Goal: Information Seeking & Learning: Find specific fact

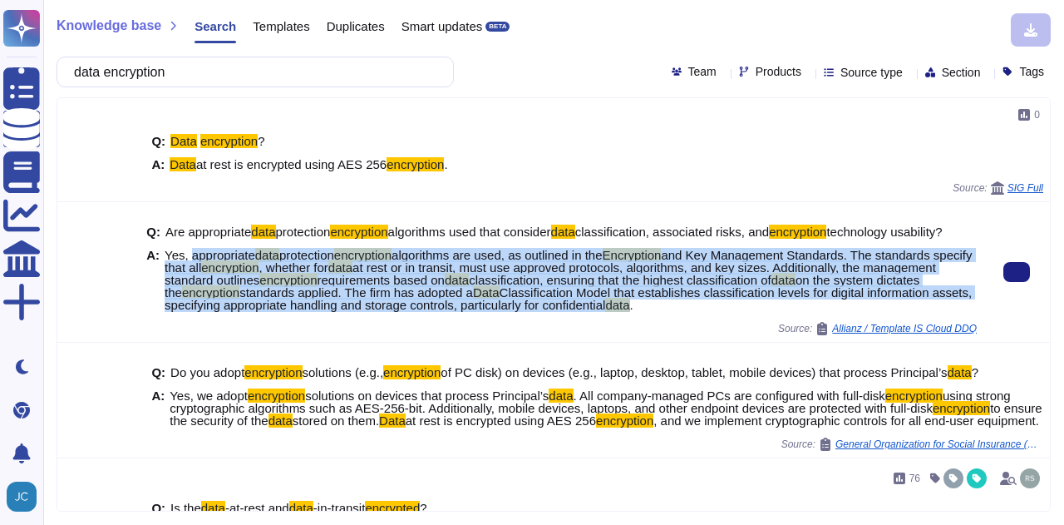
drag, startPoint x: 186, startPoint y: 264, endPoint x: 742, endPoint y: 312, distance: 557.4
click at [742, 311] on span "Yes, appropriate data protection encryption algorithms are used, as outlined in…" at bounding box center [571, 280] width 812 height 62
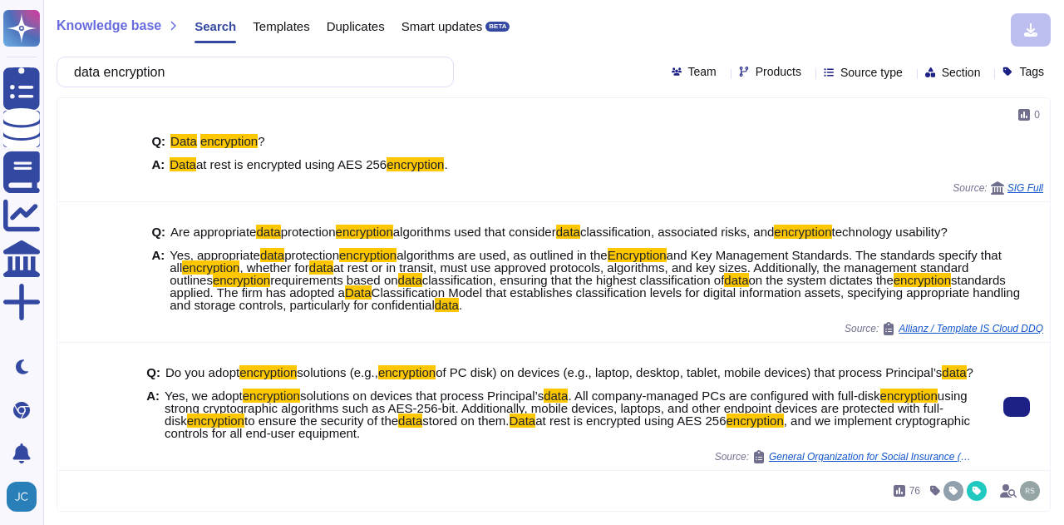
click at [360, 421] on span "using strong cryptographic algorithms such as AES-256-bit. Additionally, mobile…" at bounding box center [566, 407] width 803 height 39
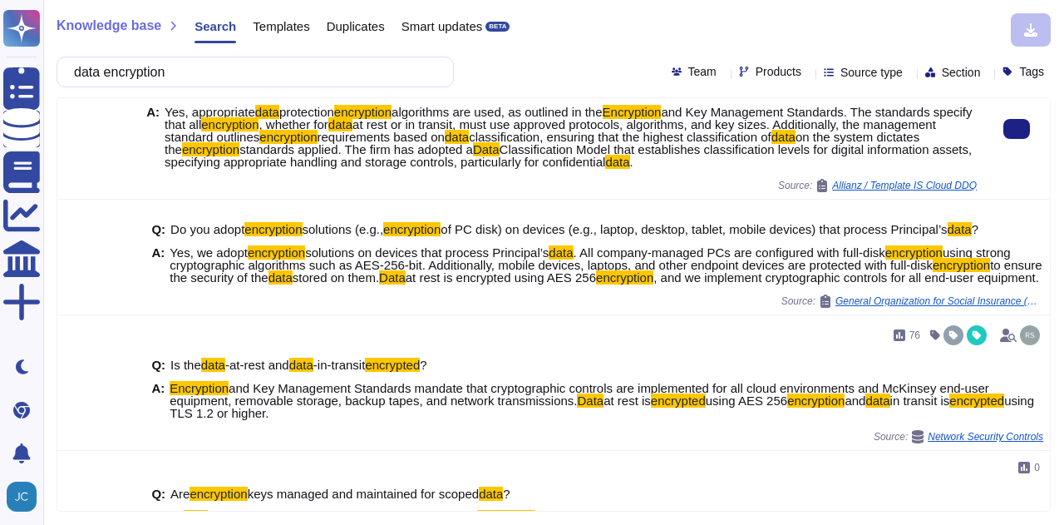
scroll to position [166, 0]
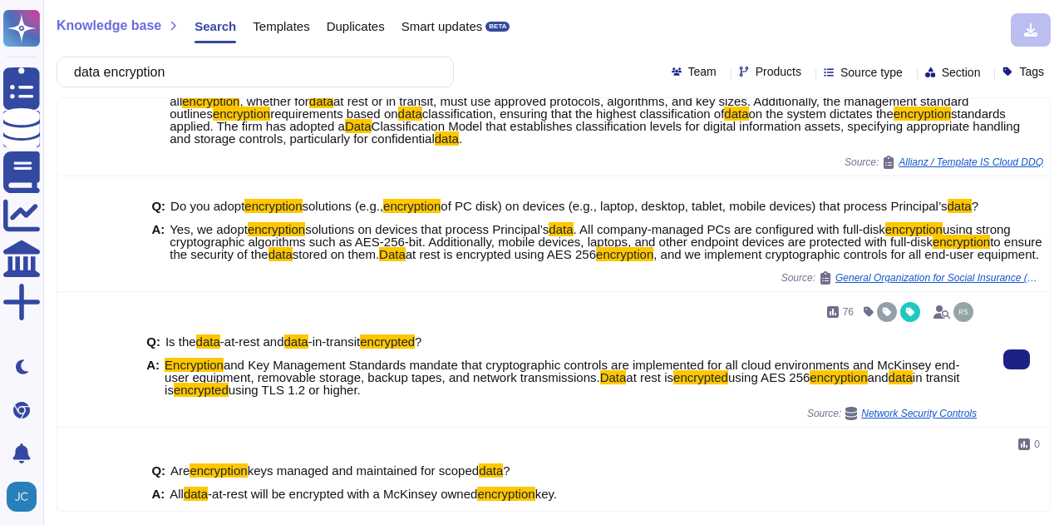
drag, startPoint x: 163, startPoint y: 377, endPoint x: 400, endPoint y: 399, distance: 238.0
click at [400, 396] on span "Encryption and Key Management Standards mandate that cryptographic controls are…" at bounding box center [571, 376] width 812 height 37
copy span "Encryption and Key Management Standards mandate that cryptographic controls are…"
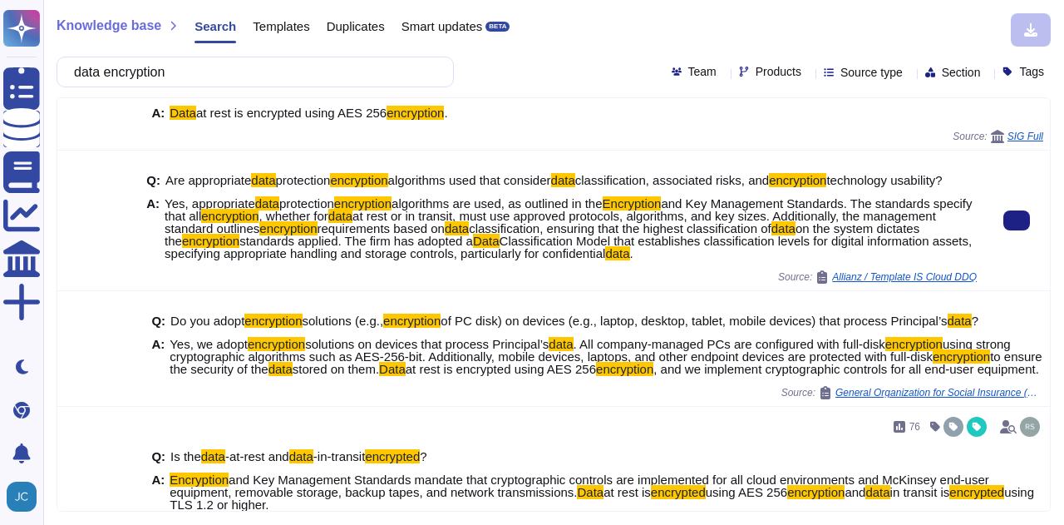
scroll to position [0, 0]
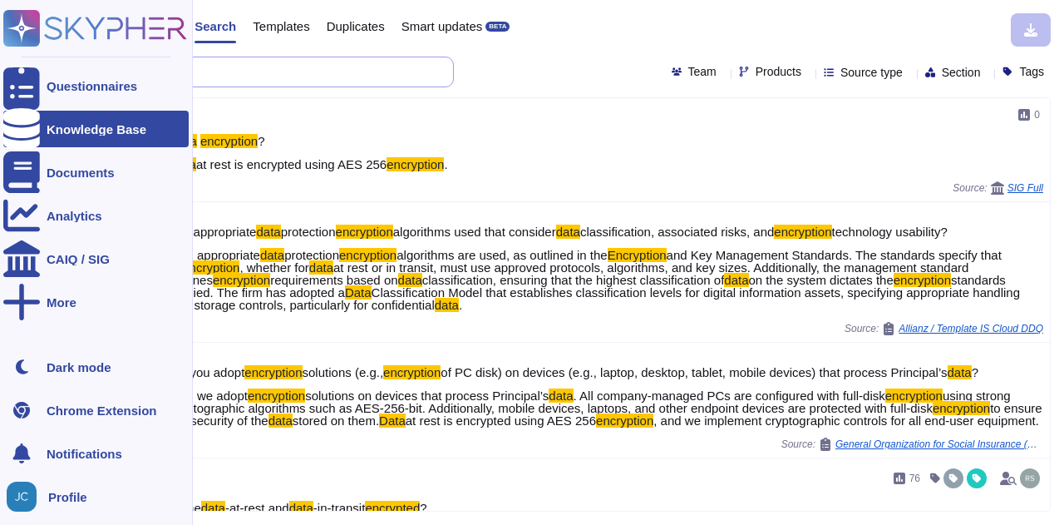
drag, startPoint x: 268, startPoint y: 71, endPoint x: 0, endPoint y: 47, distance: 268.8
click at [0, 47] on div "Questionnaires Knowledge Base Documents Analytics CAIQ / SIG More Dark mode Chr…" at bounding box center [532, 262] width 1064 height 525
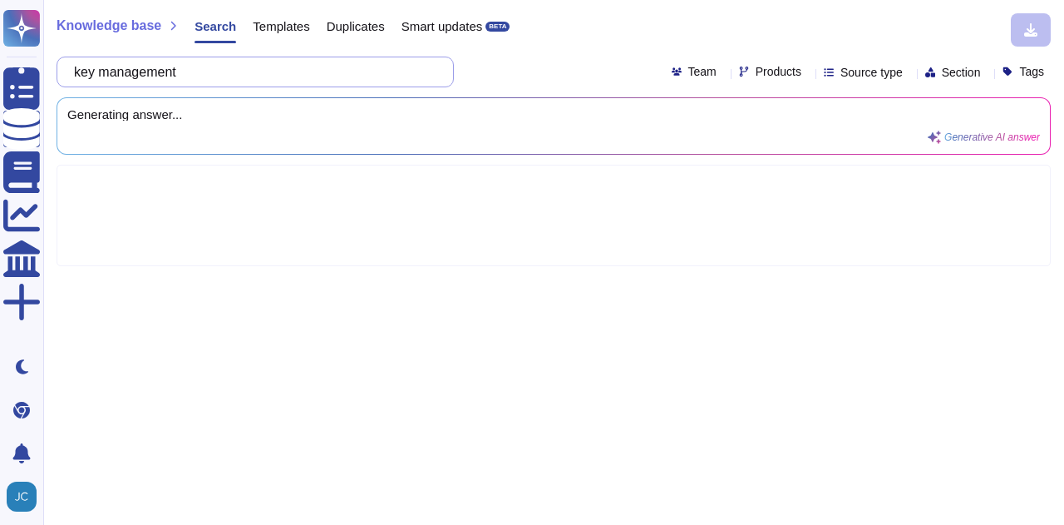
click at [293, 71] on input "key management" at bounding box center [251, 71] width 371 height 29
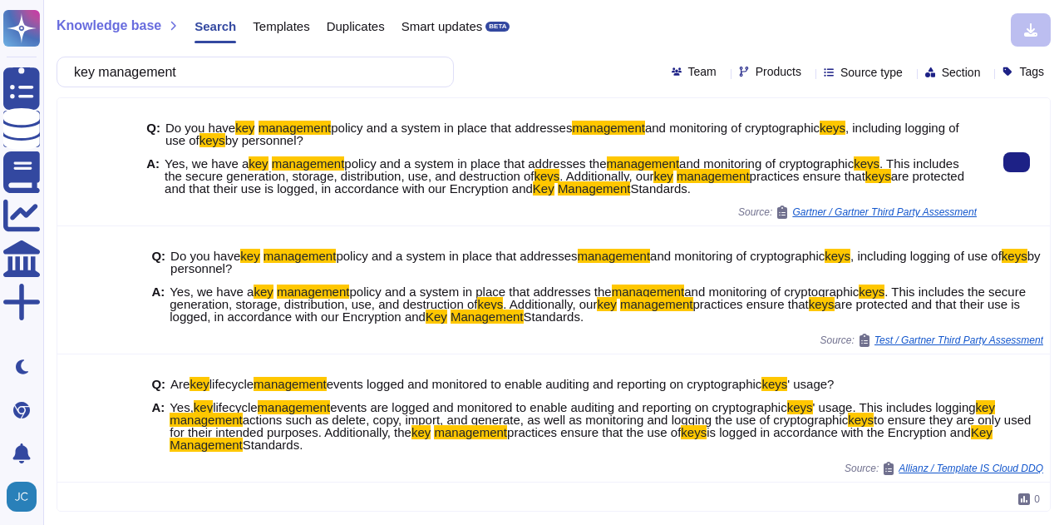
drag, startPoint x: 190, startPoint y: 165, endPoint x: 759, endPoint y: 186, distance: 569.8
click at [759, 186] on span "Yes, we have a key management policy and a system in place that addresses the m…" at bounding box center [571, 175] width 812 height 37
copy span "we have a key management policy and a system in place that addresses the manage…"
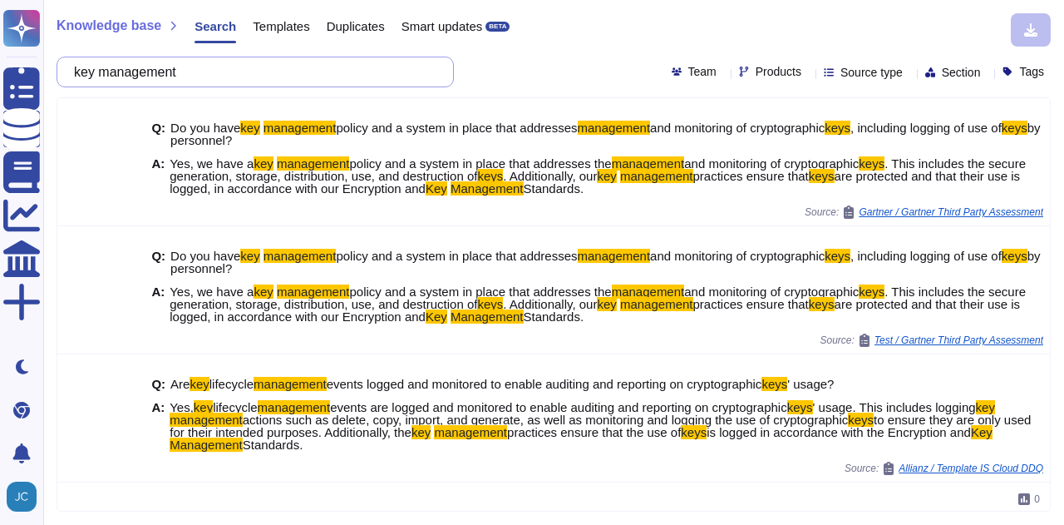
drag, startPoint x: 200, startPoint y: 66, endPoint x: 50, endPoint y: 63, distance: 149.7
click at [50, 63] on div "Knowledge base Search Templates Duplicates Smart updates BETA key management Te…" at bounding box center [553, 262] width 1021 height 525
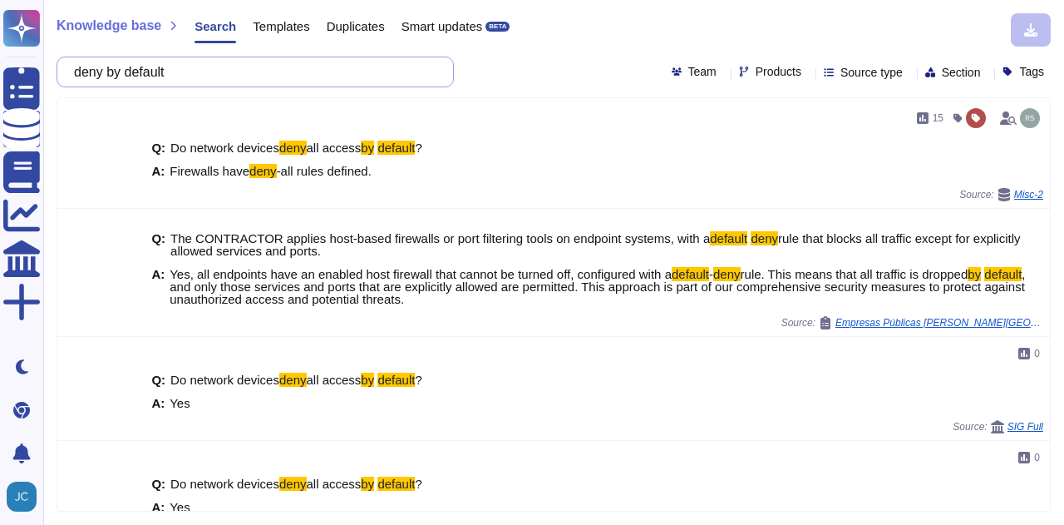
click at [88, 72] on input "deny by default" at bounding box center [251, 71] width 371 height 29
click at [131, 76] on input "deny by default" at bounding box center [251, 71] width 371 height 29
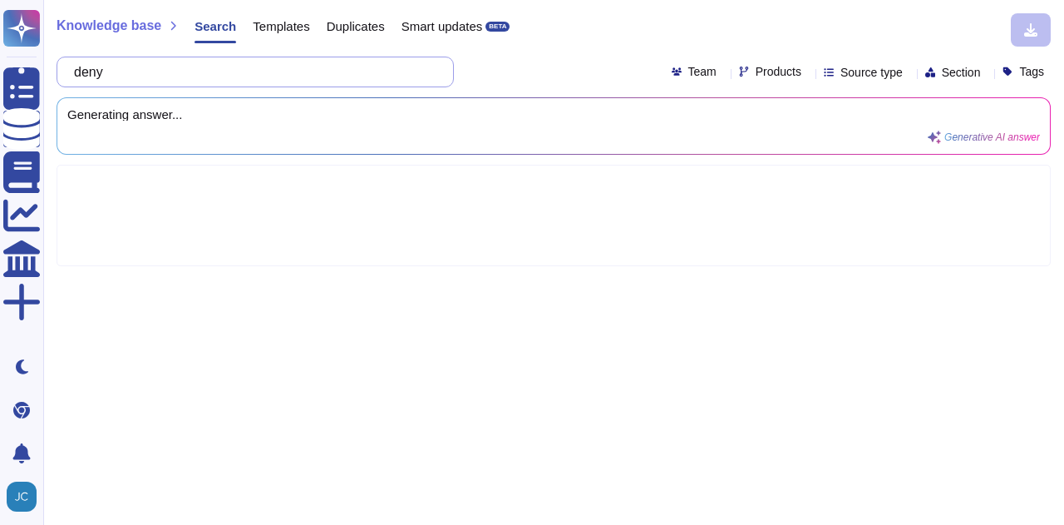
paste input "default"
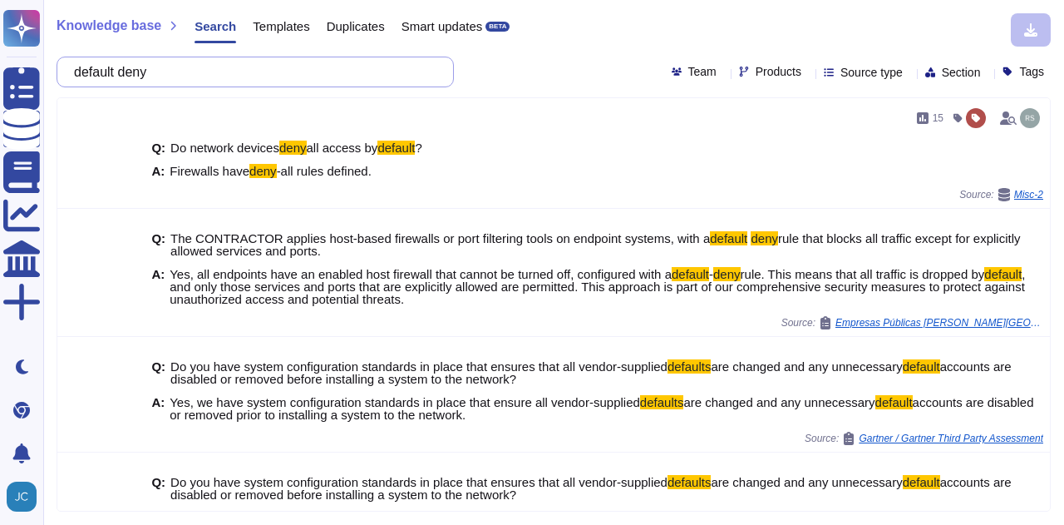
click at [237, 74] on input "default deny" at bounding box center [251, 71] width 371 height 29
type input "default deny"
